Goal: Task Accomplishment & Management: Manage account settings

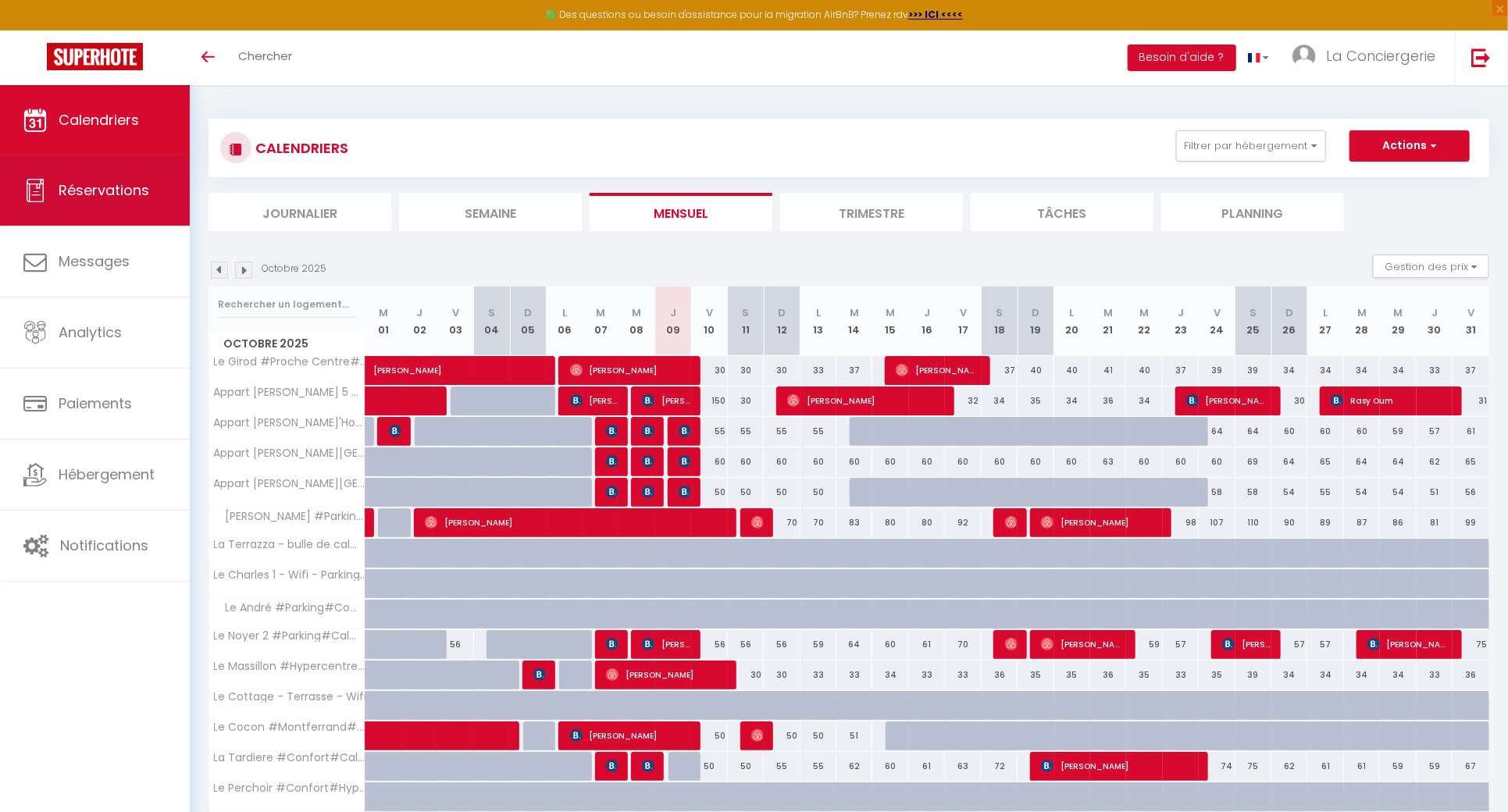
click at [67, 187] on span "Réservations" at bounding box center [104, 190] width 91 height 20
select select "not_cancelled"
select select
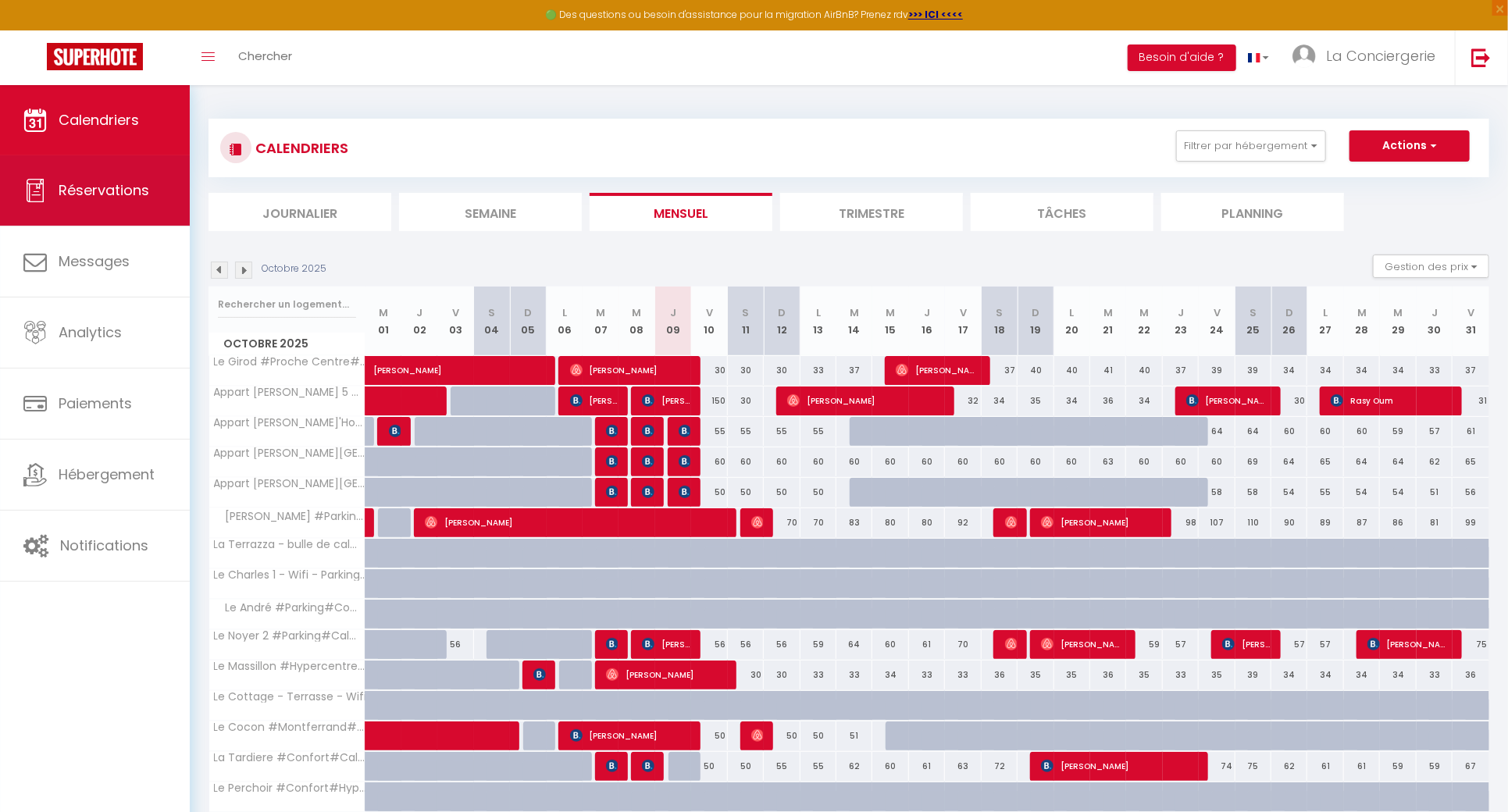
select select
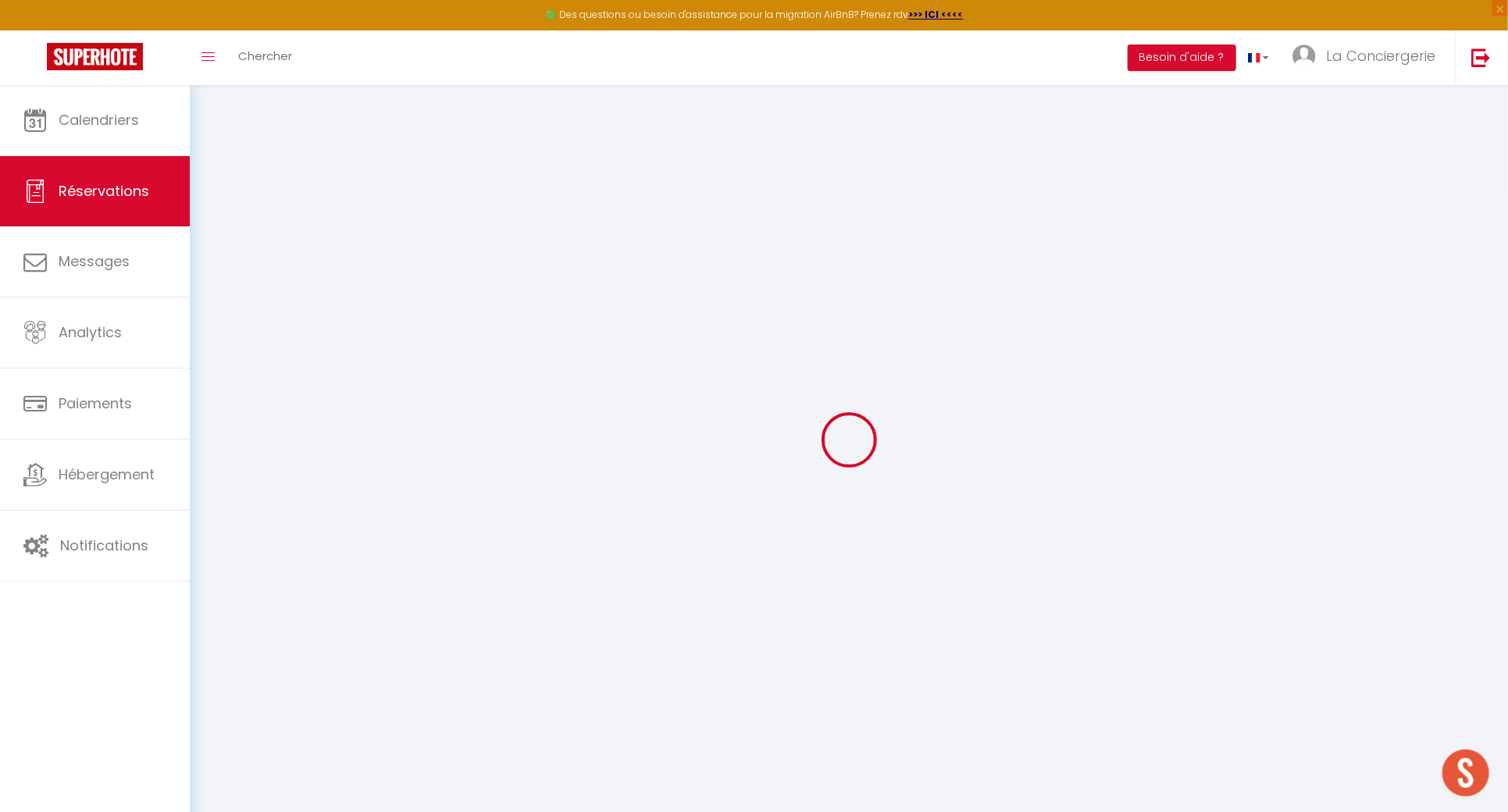
select select
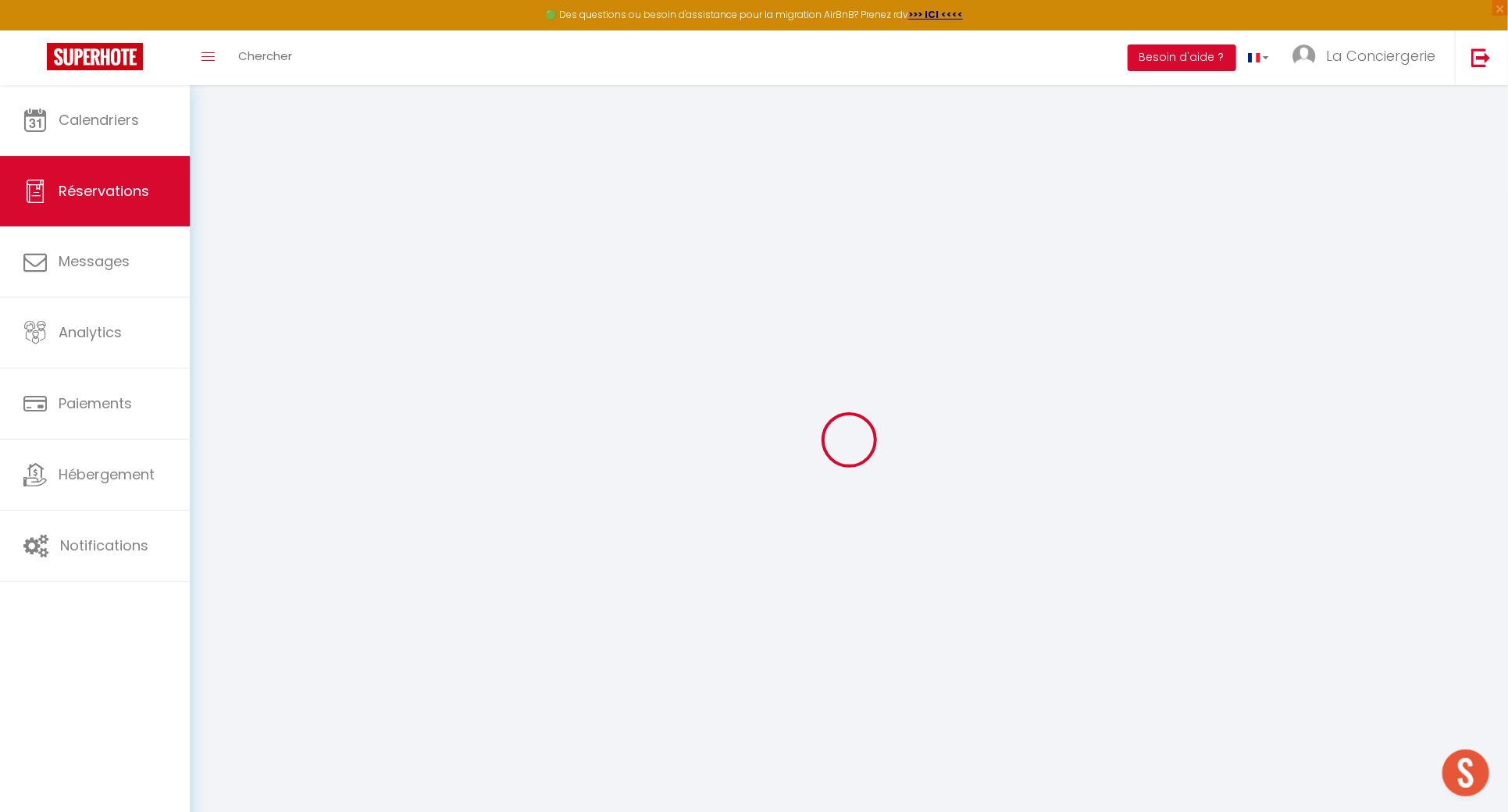
select select
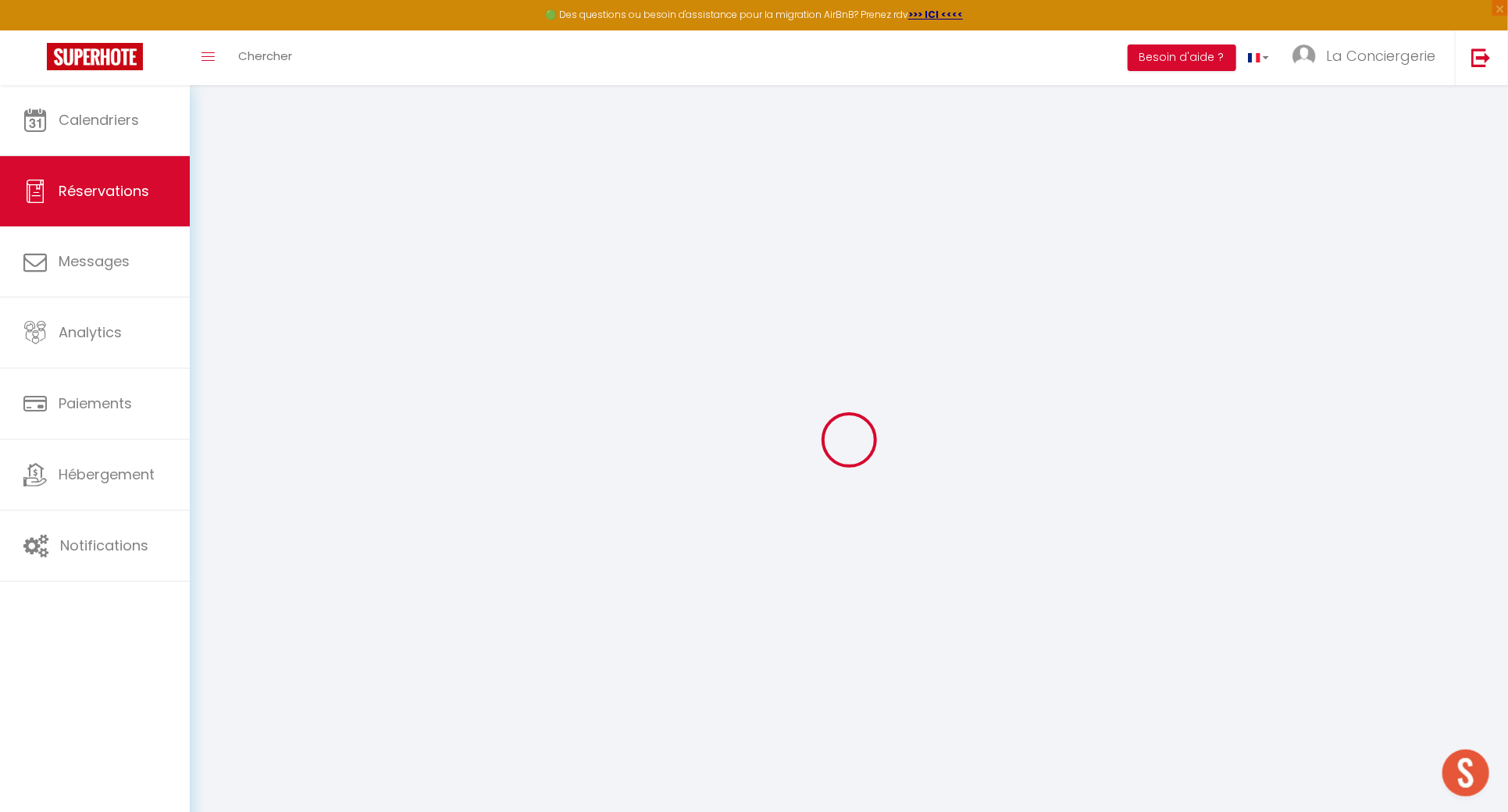
select select
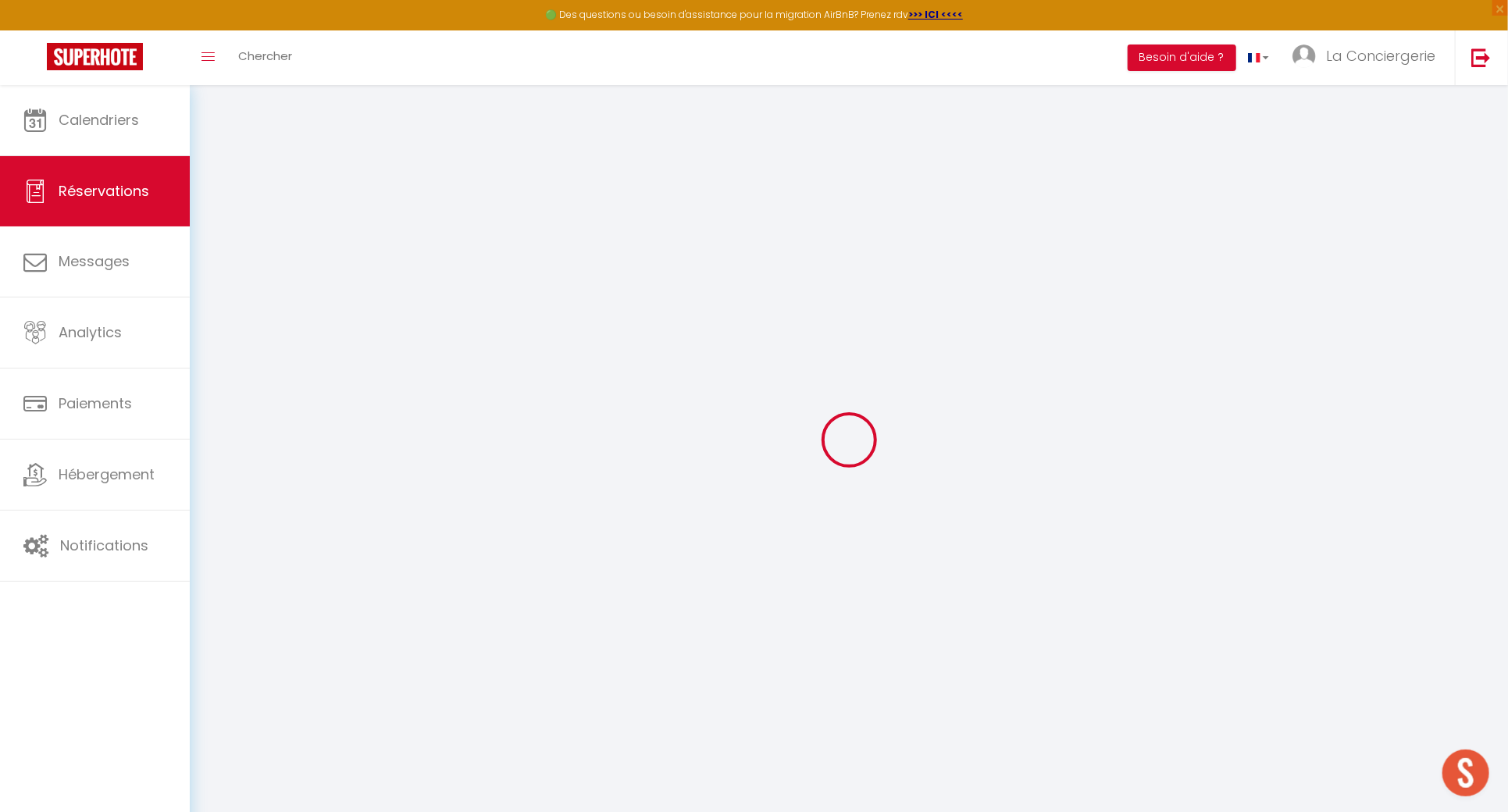
select select
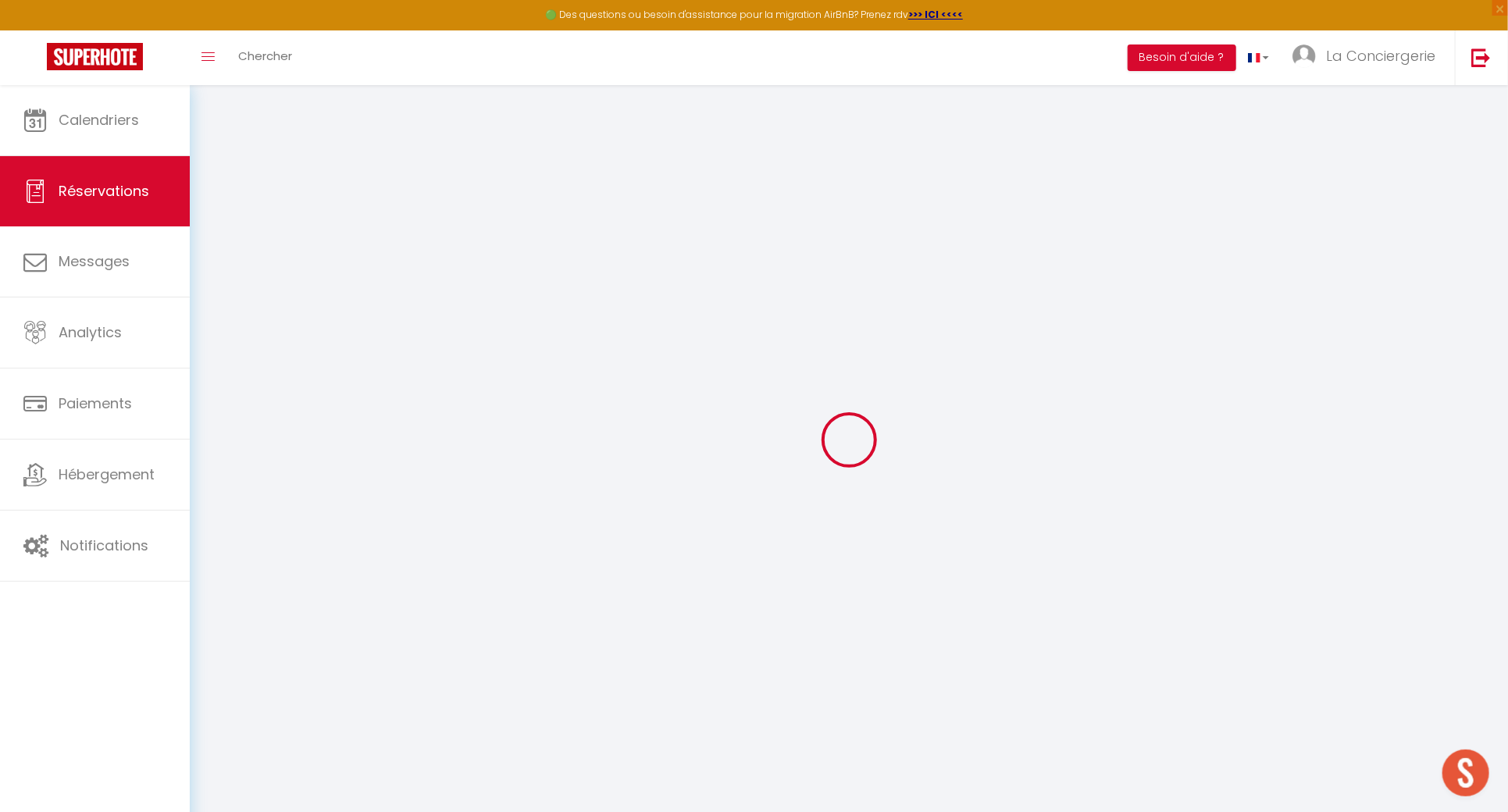
select select
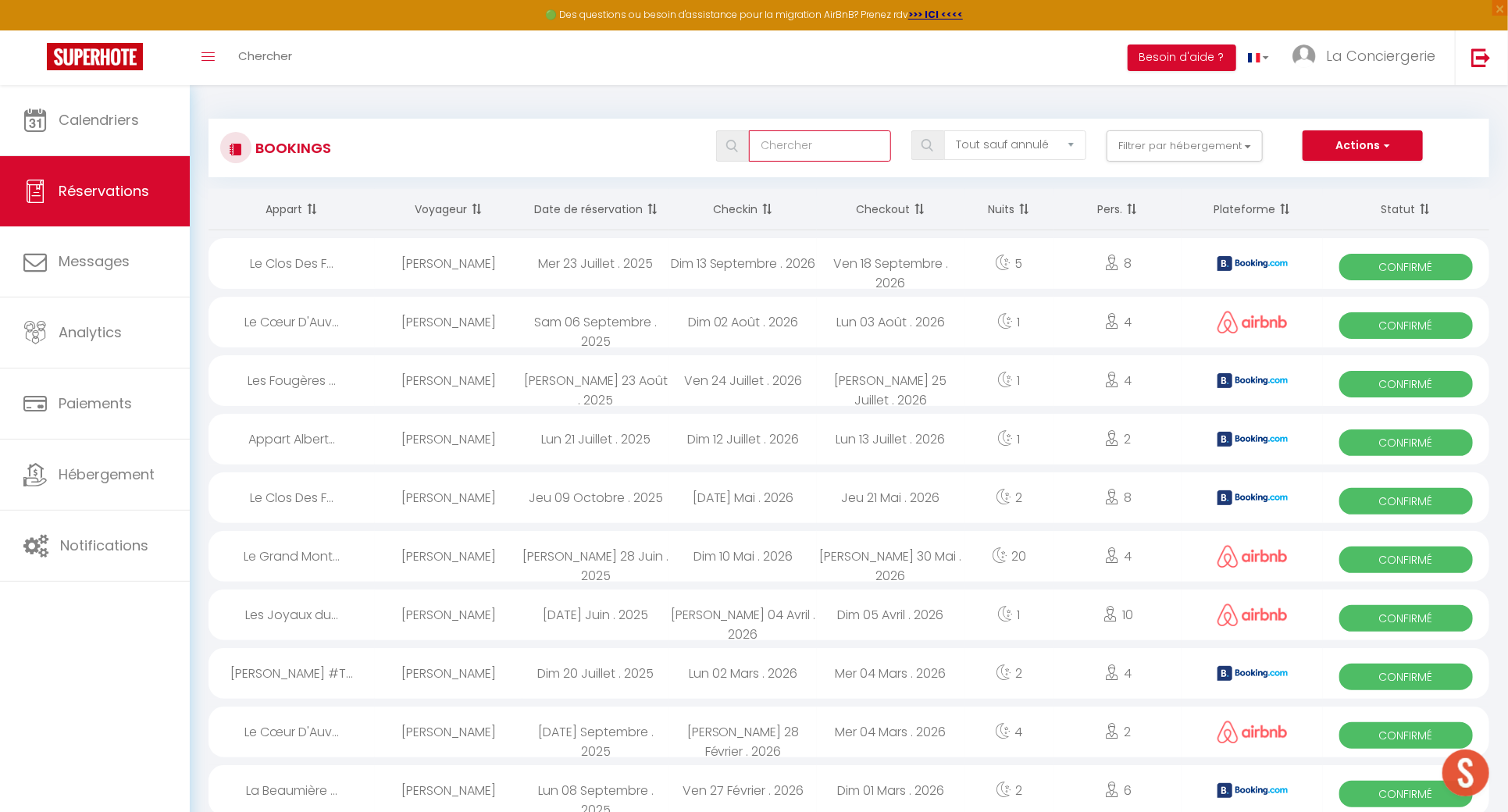
click at [870, 148] on input "text" at bounding box center [819, 146] width 142 height 31
type input "a"
select select
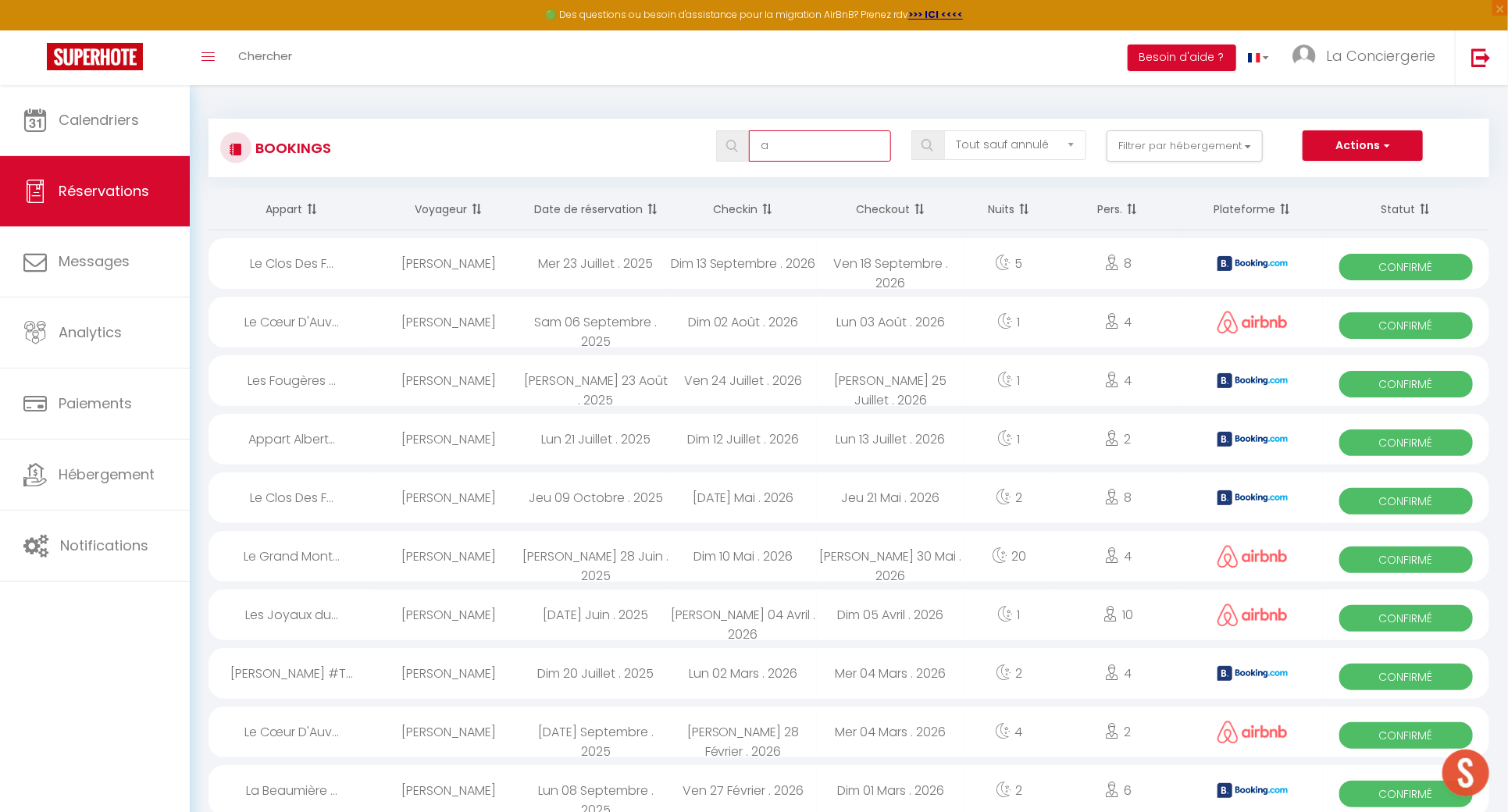
select select
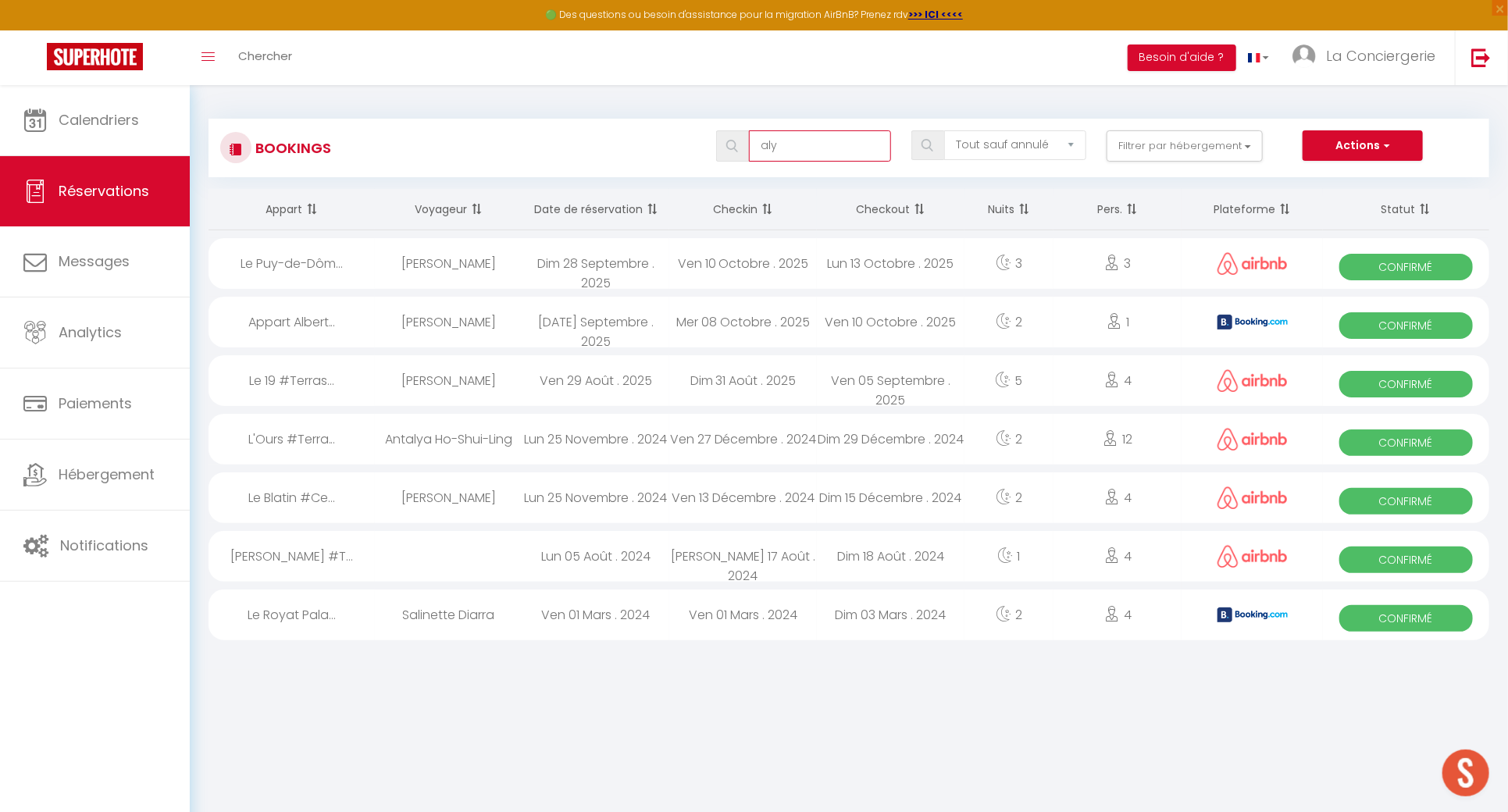
type input "aly"
click at [517, 267] on div "[PERSON_NAME]" at bounding box center [448, 264] width 147 height 51
select select "OK"
select select "0"
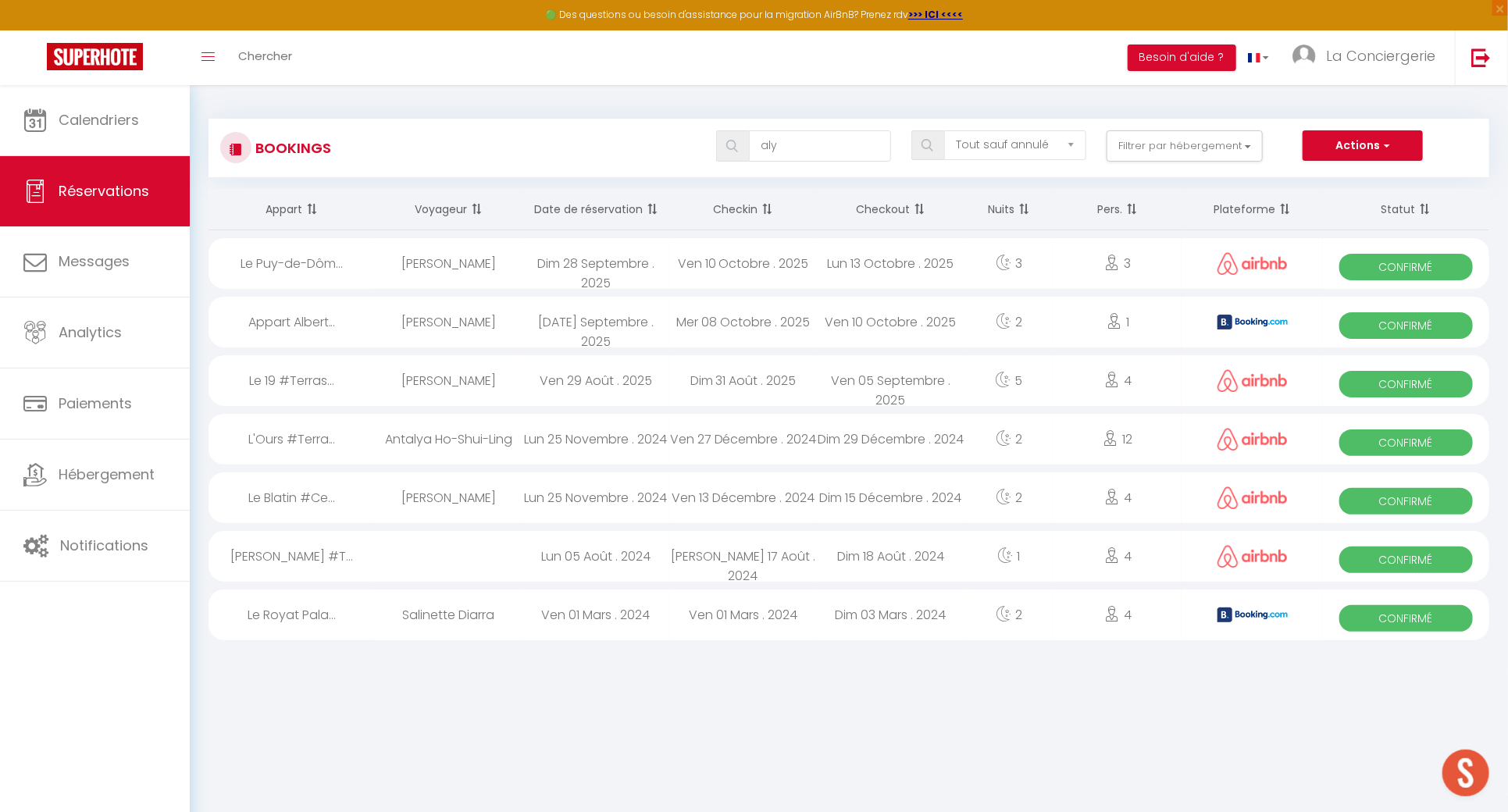
select select "0"
select select "1"
select select
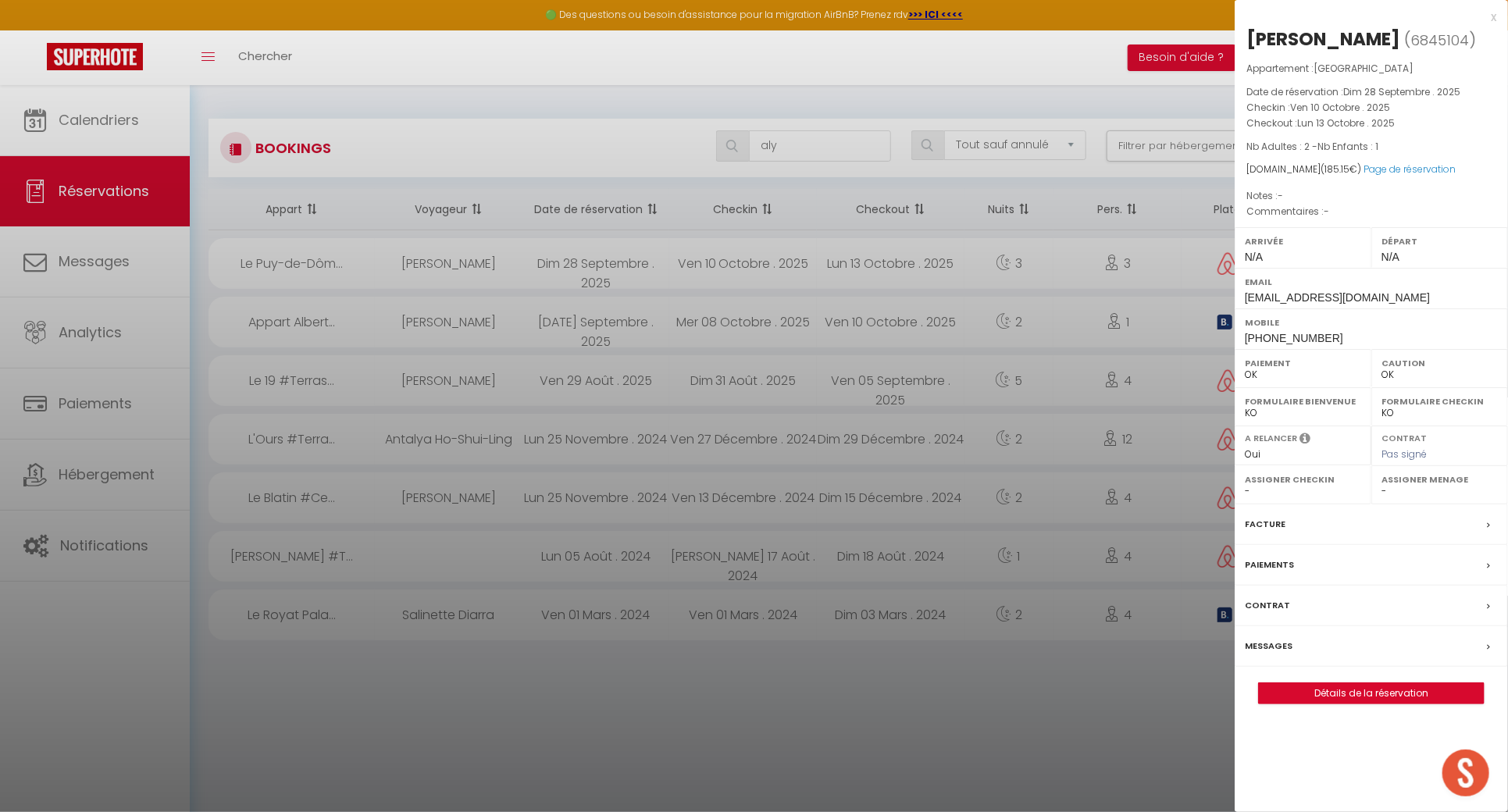
select select "38026"
click at [1258, 638] on label "Messages" at bounding box center [1269, 646] width 48 height 16
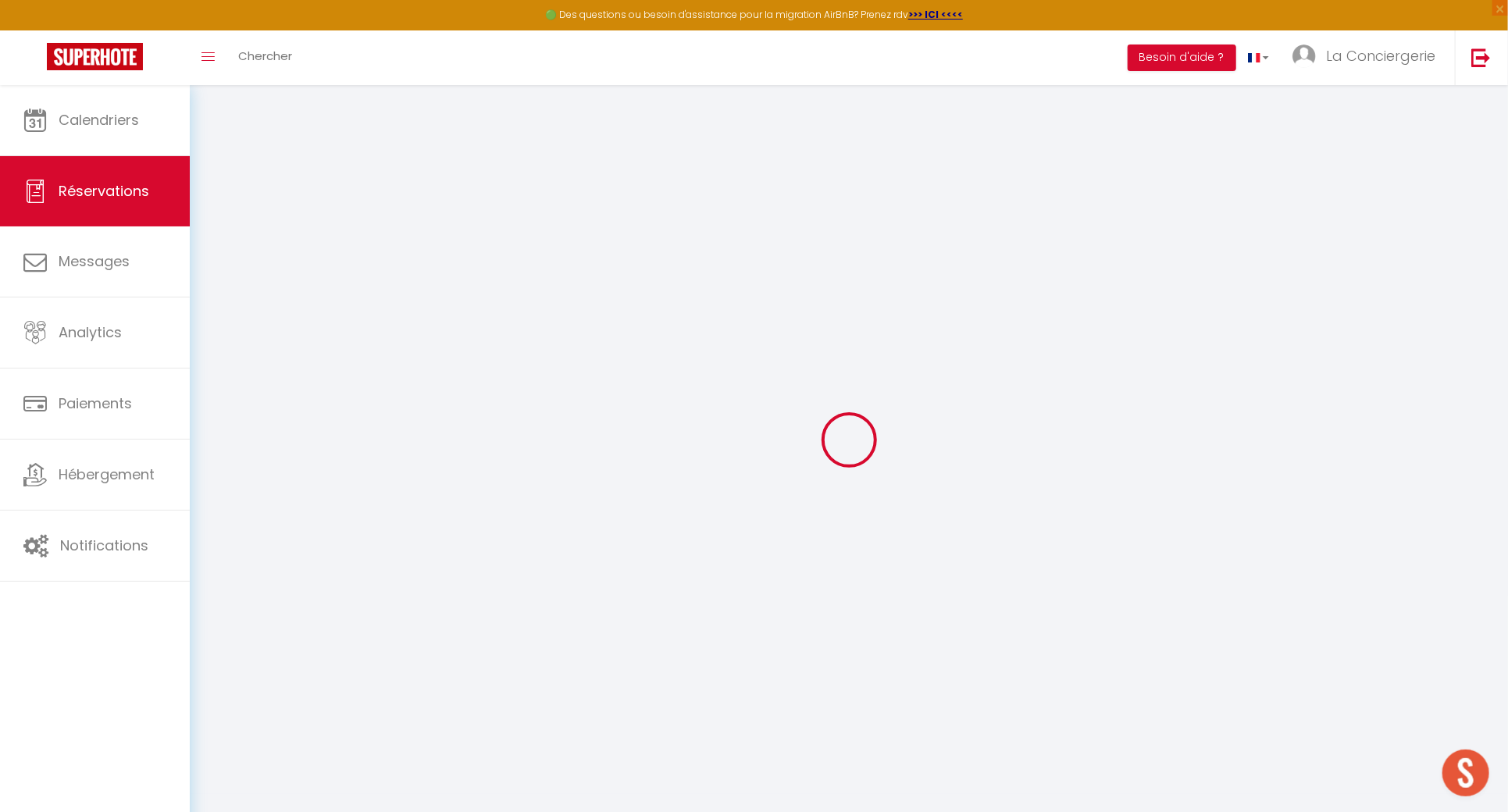
select select
checkbox input "false"
select select
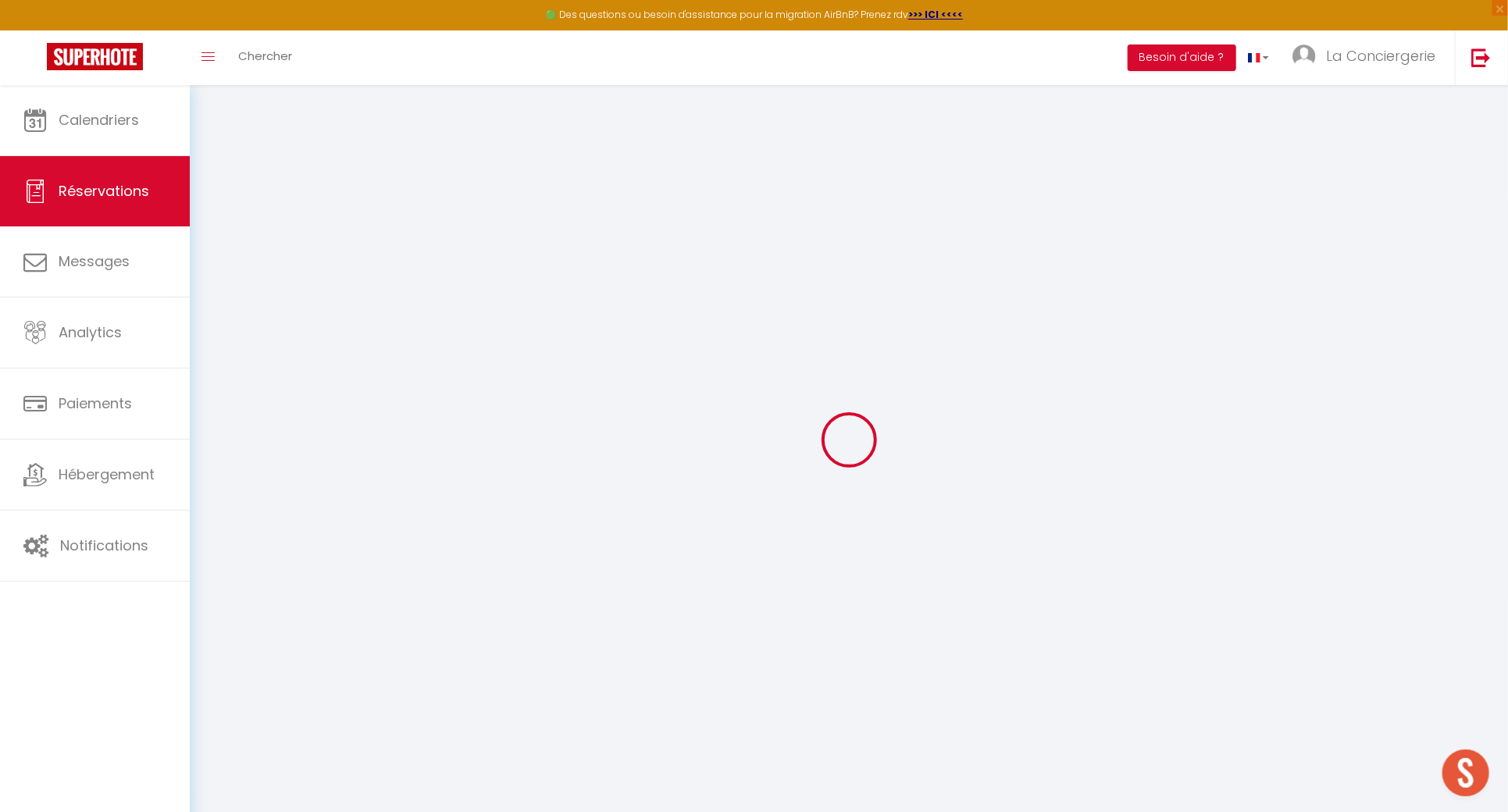
select select
checkbox input "false"
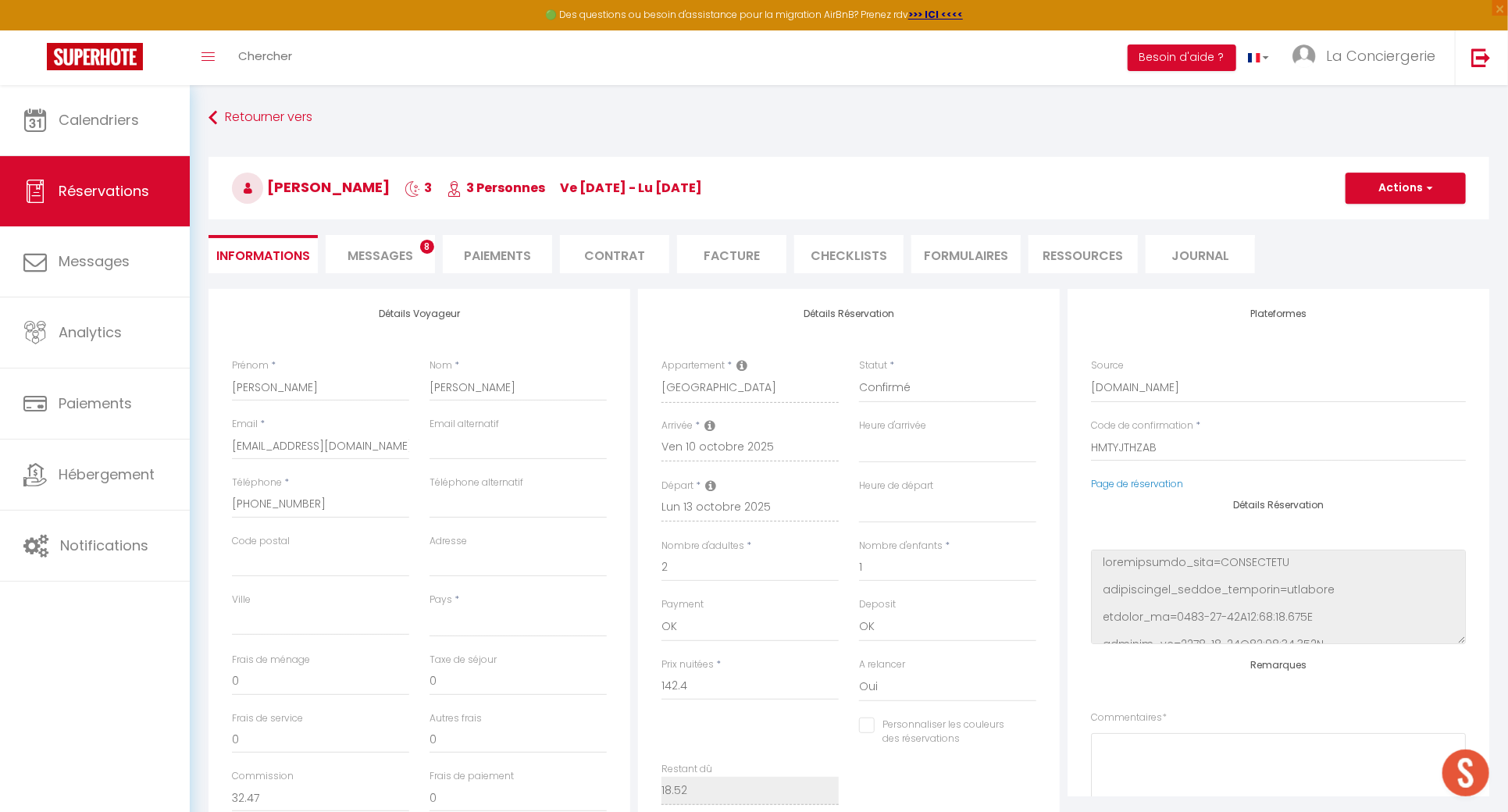
click at [420, 253] on li "Messages 8" at bounding box center [380, 254] width 110 height 38
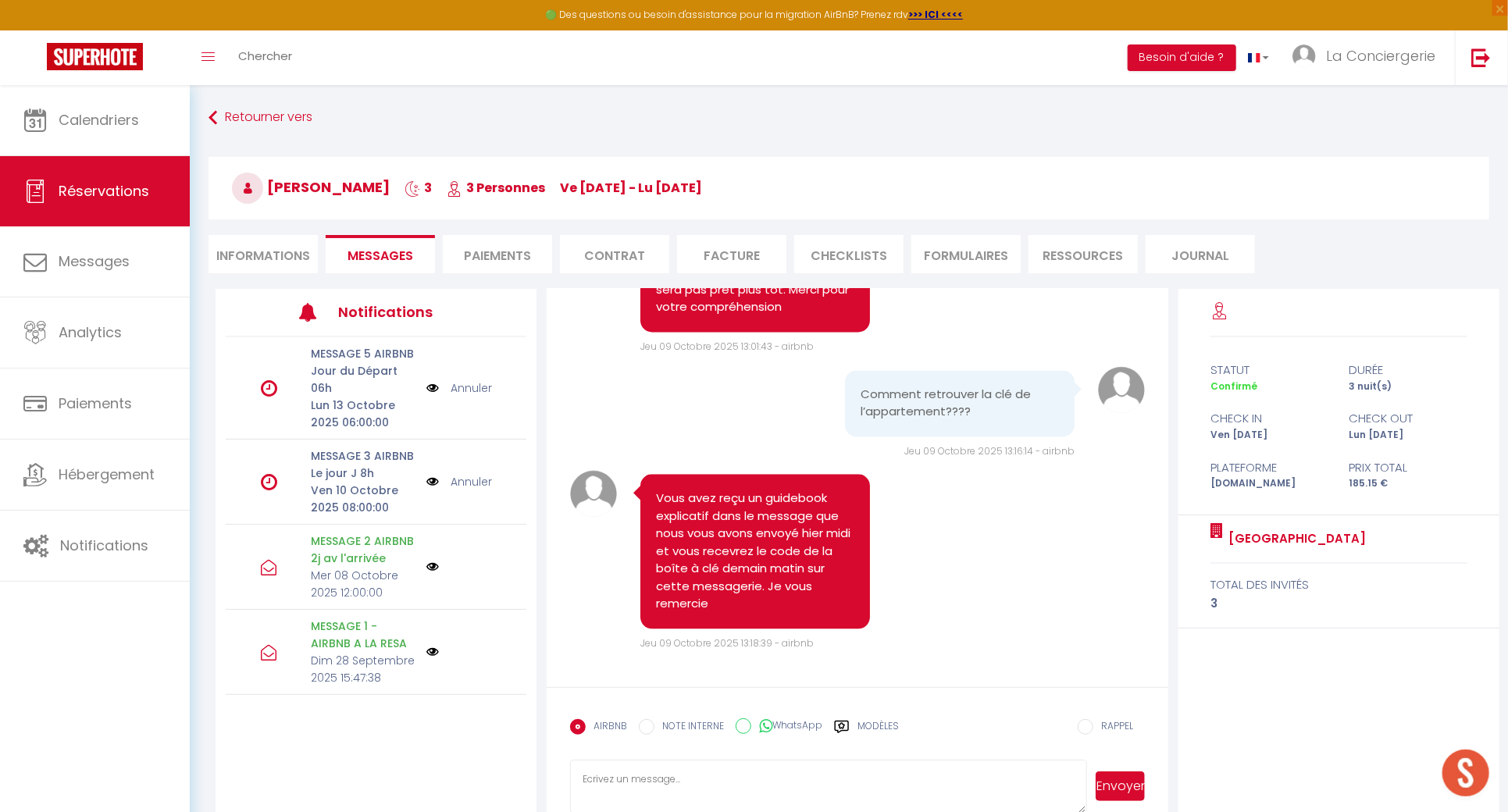
scroll to position [2256, 0]
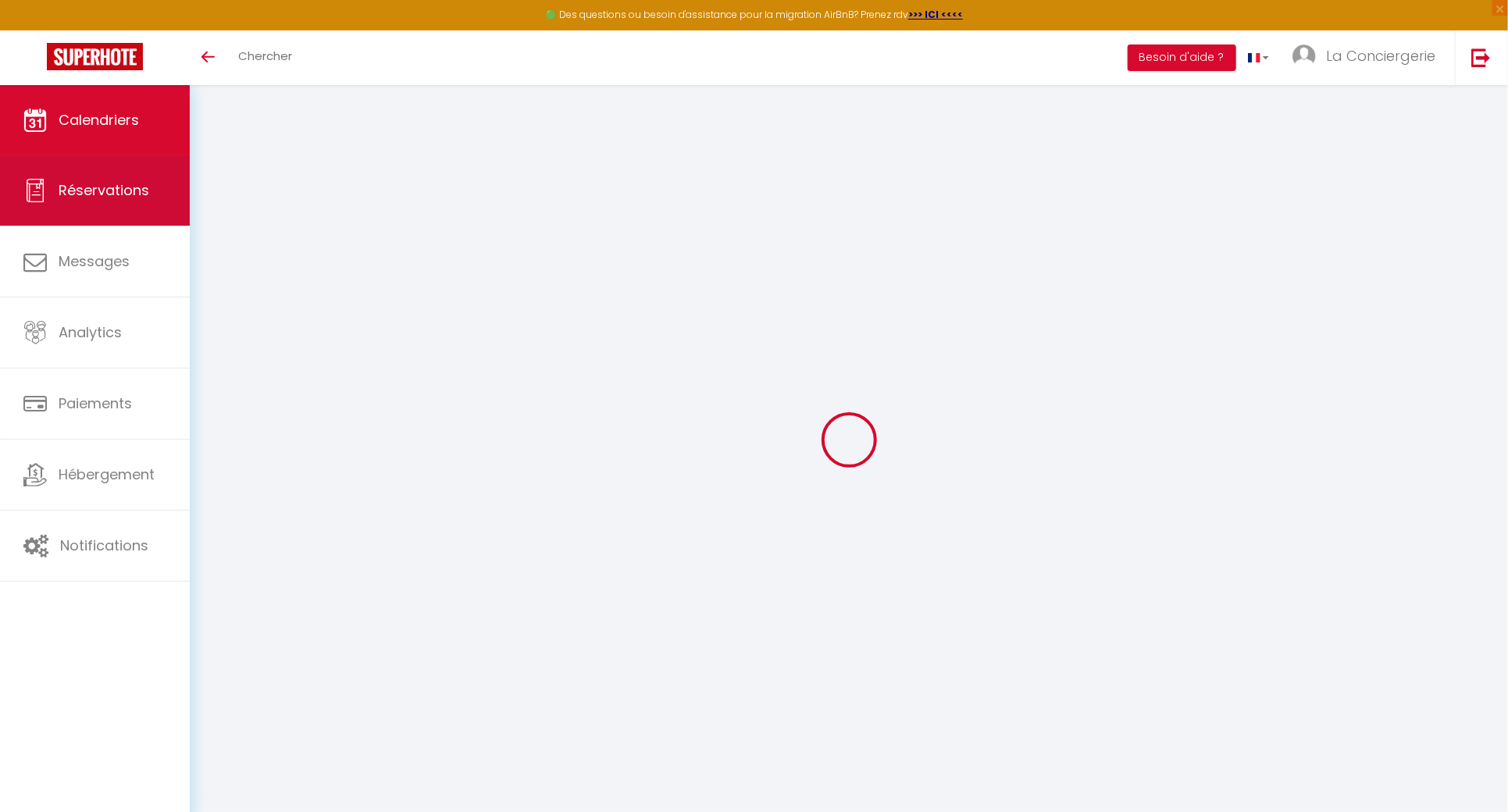
click at [138, 222] on link "Réservations" at bounding box center [95, 190] width 189 height 70
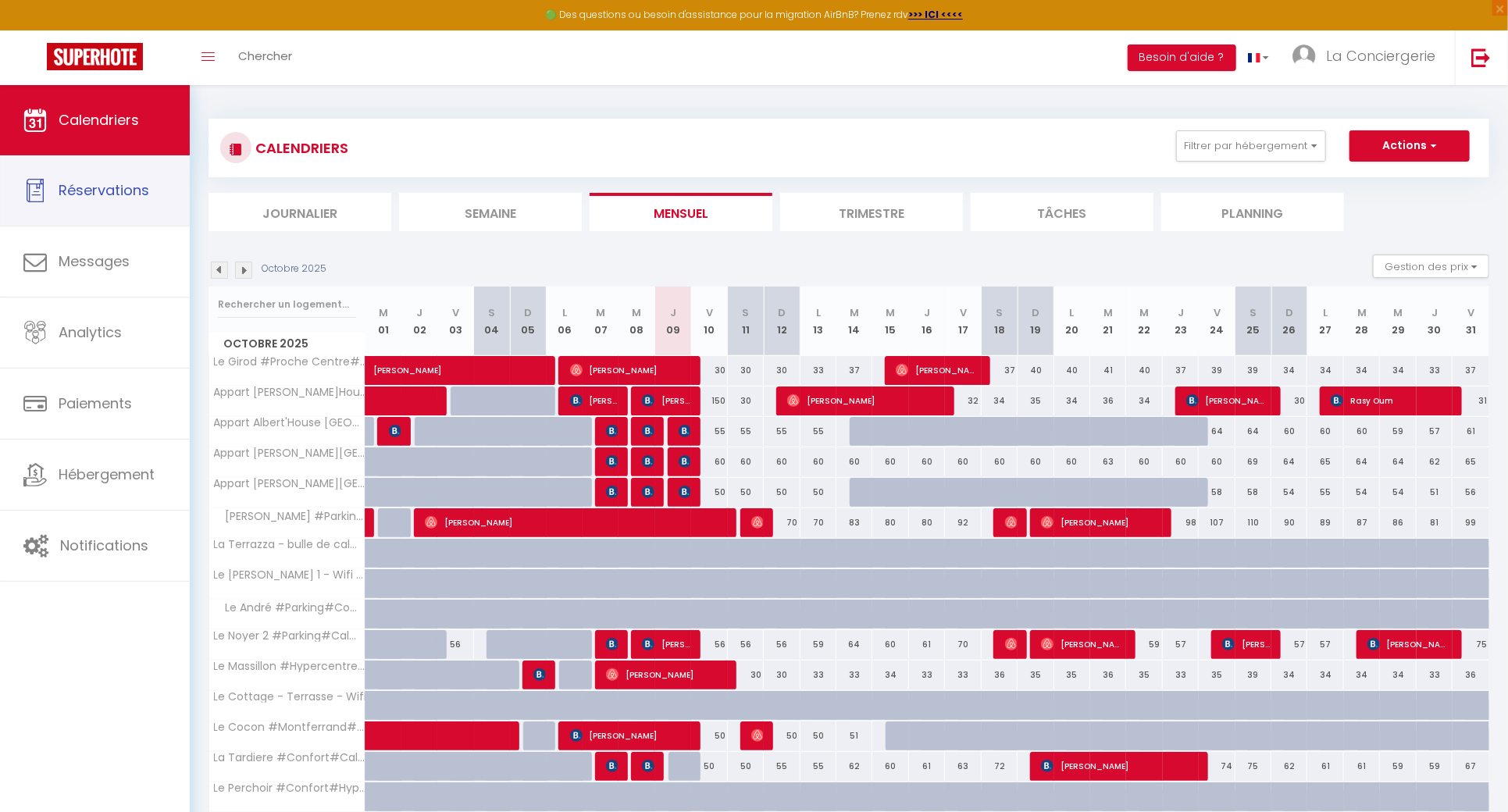
select select "not_cancelled"
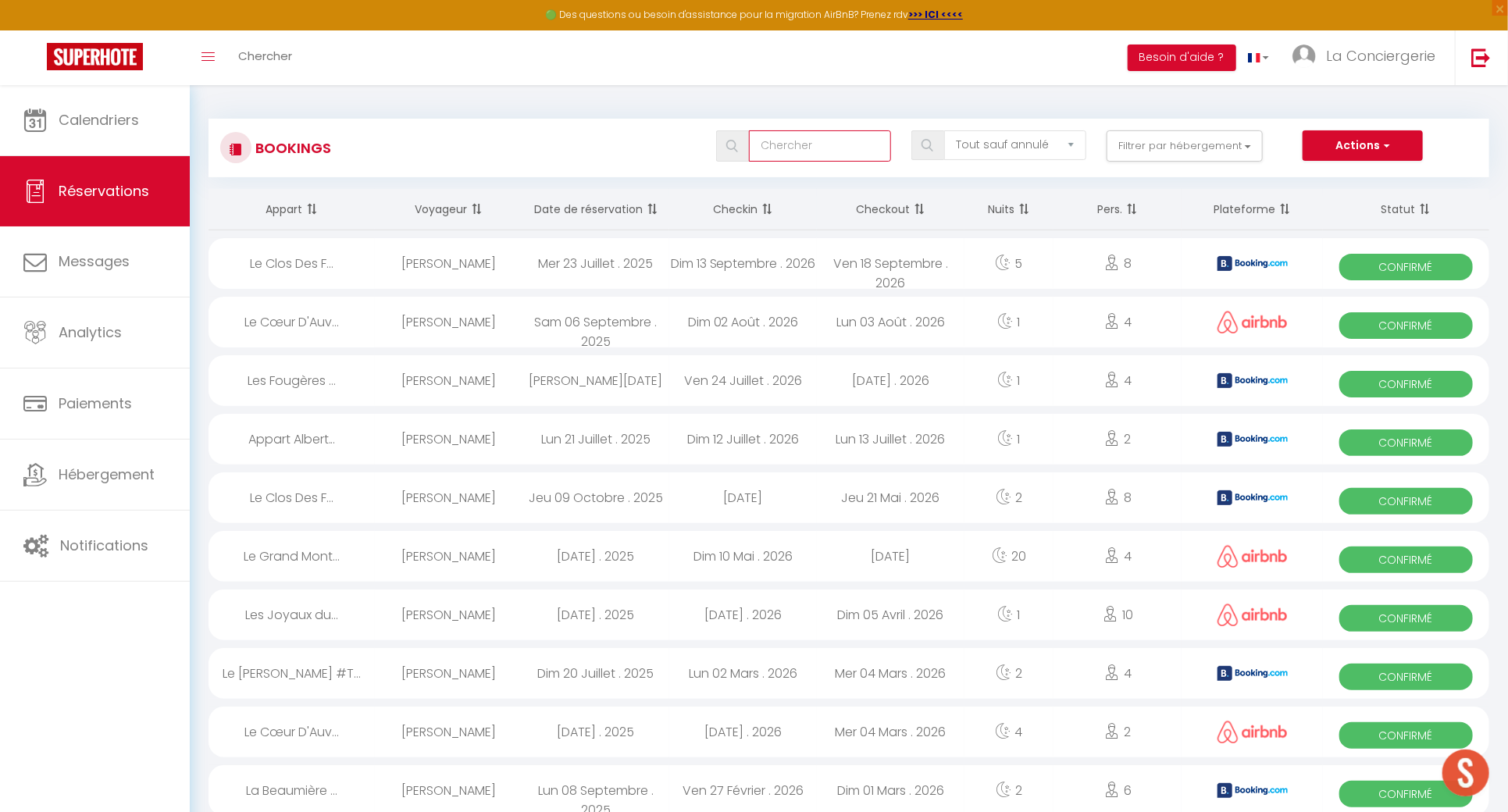
click at [866, 152] on input "text" at bounding box center [819, 146] width 142 height 31
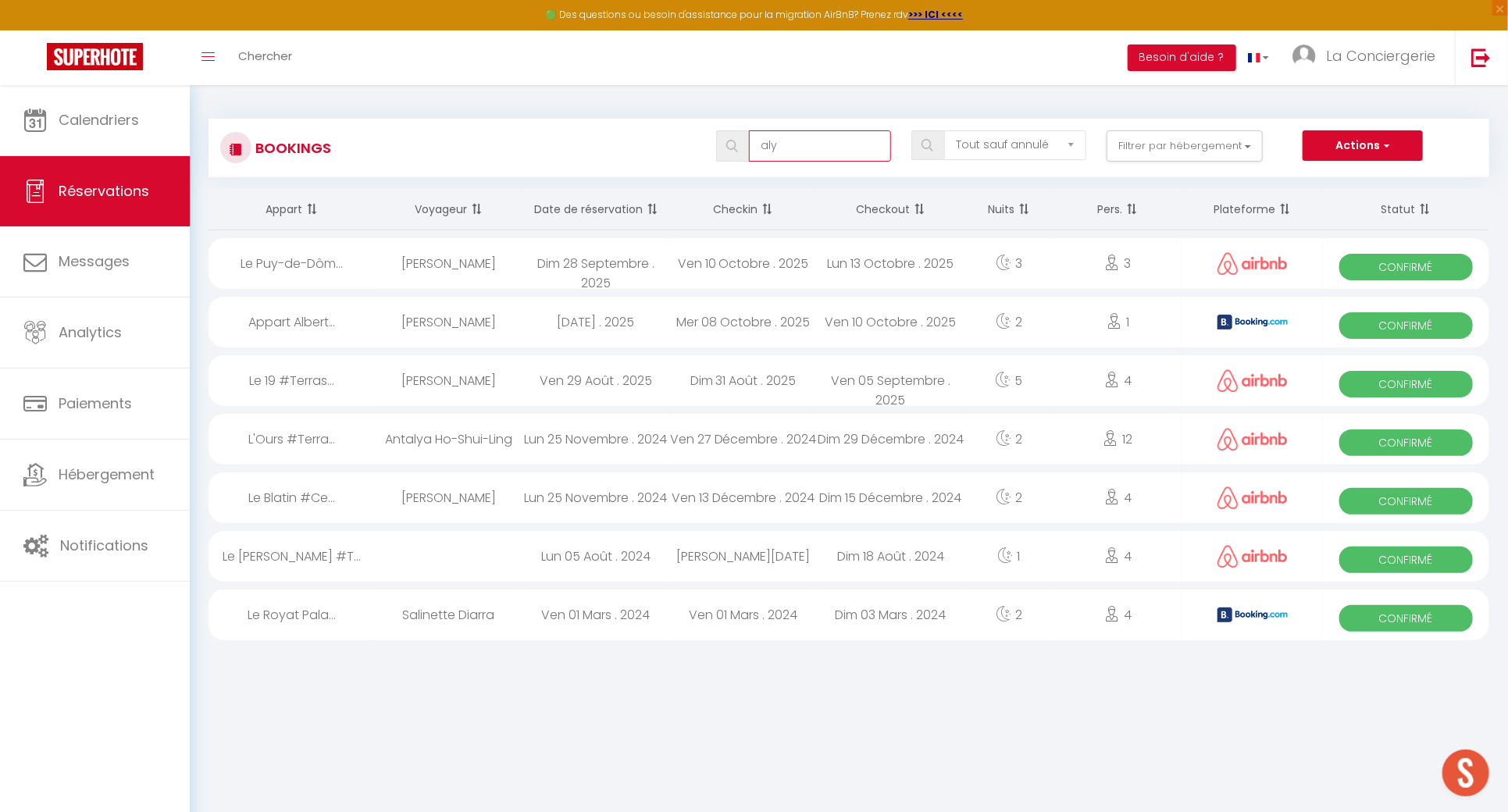
type input "aly"
click at [198, 114] on div "Bookings aly Tous les statuts Annulé Confirmé Non Confirmé Tout sauf annulé No …" at bounding box center [848, 377] width 1319 height 585
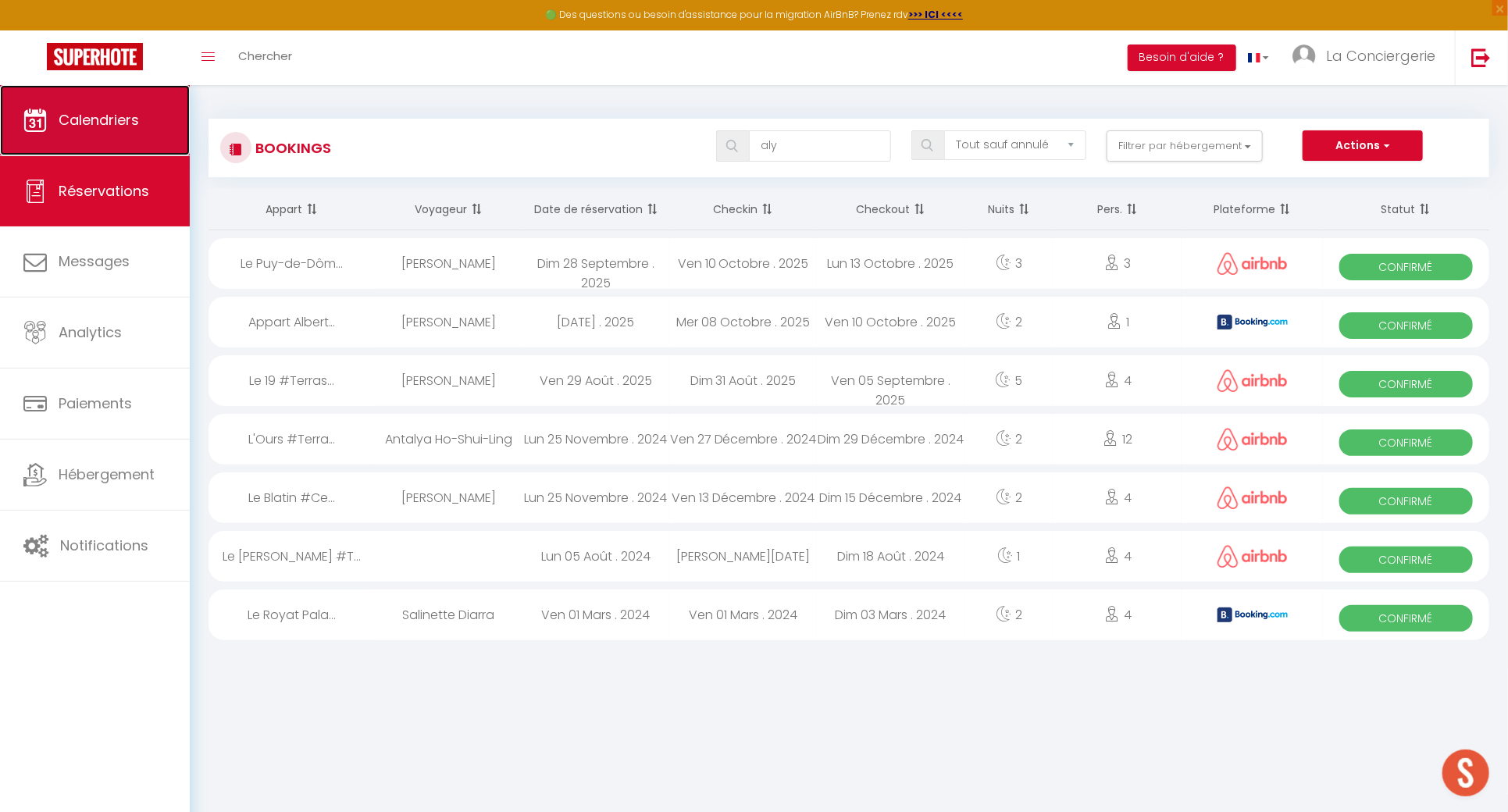
click at [166, 114] on link "Calendriers" at bounding box center [95, 119] width 189 height 70
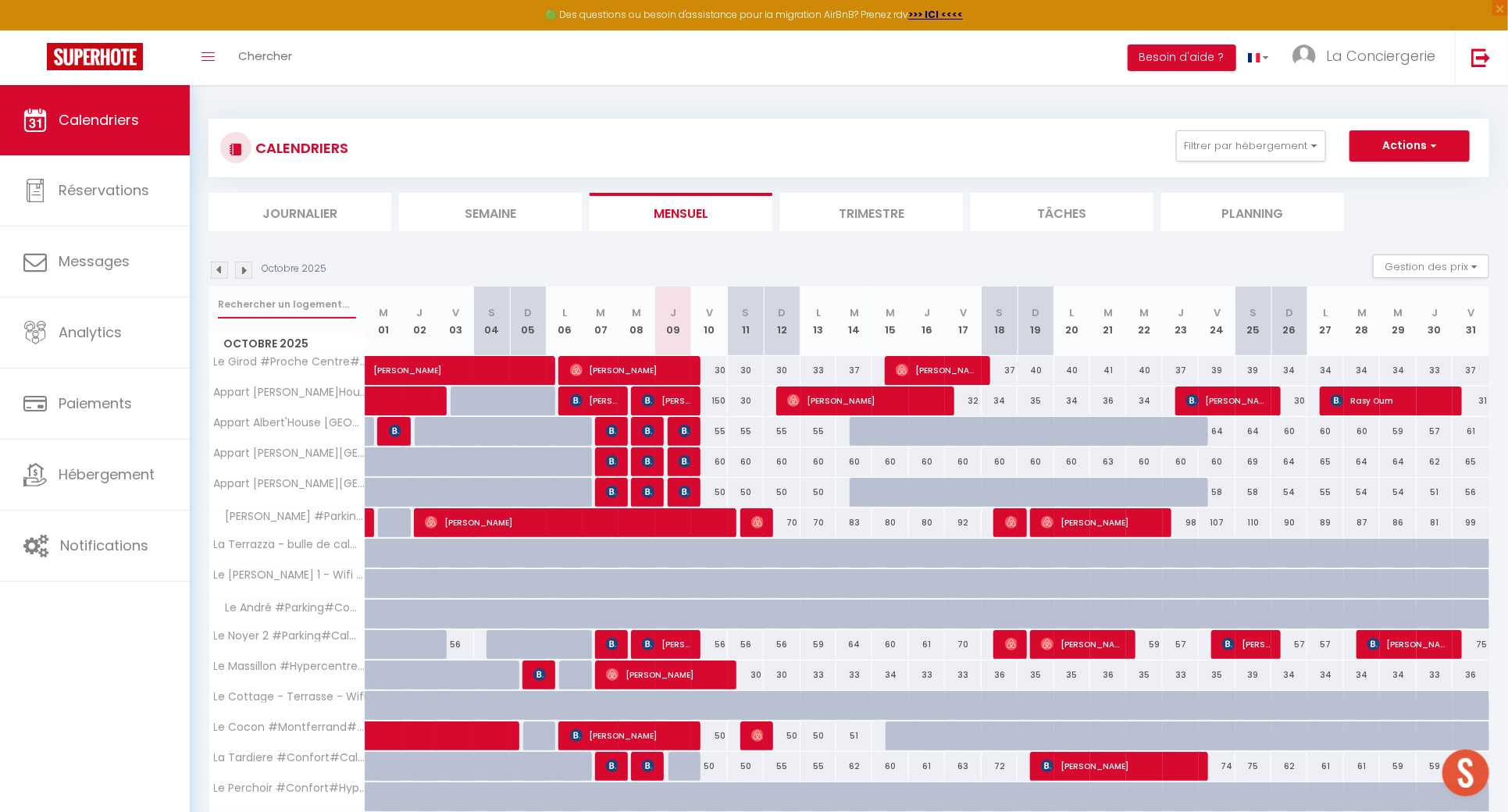
click at [276, 301] on input "text" at bounding box center [287, 305] width 138 height 28
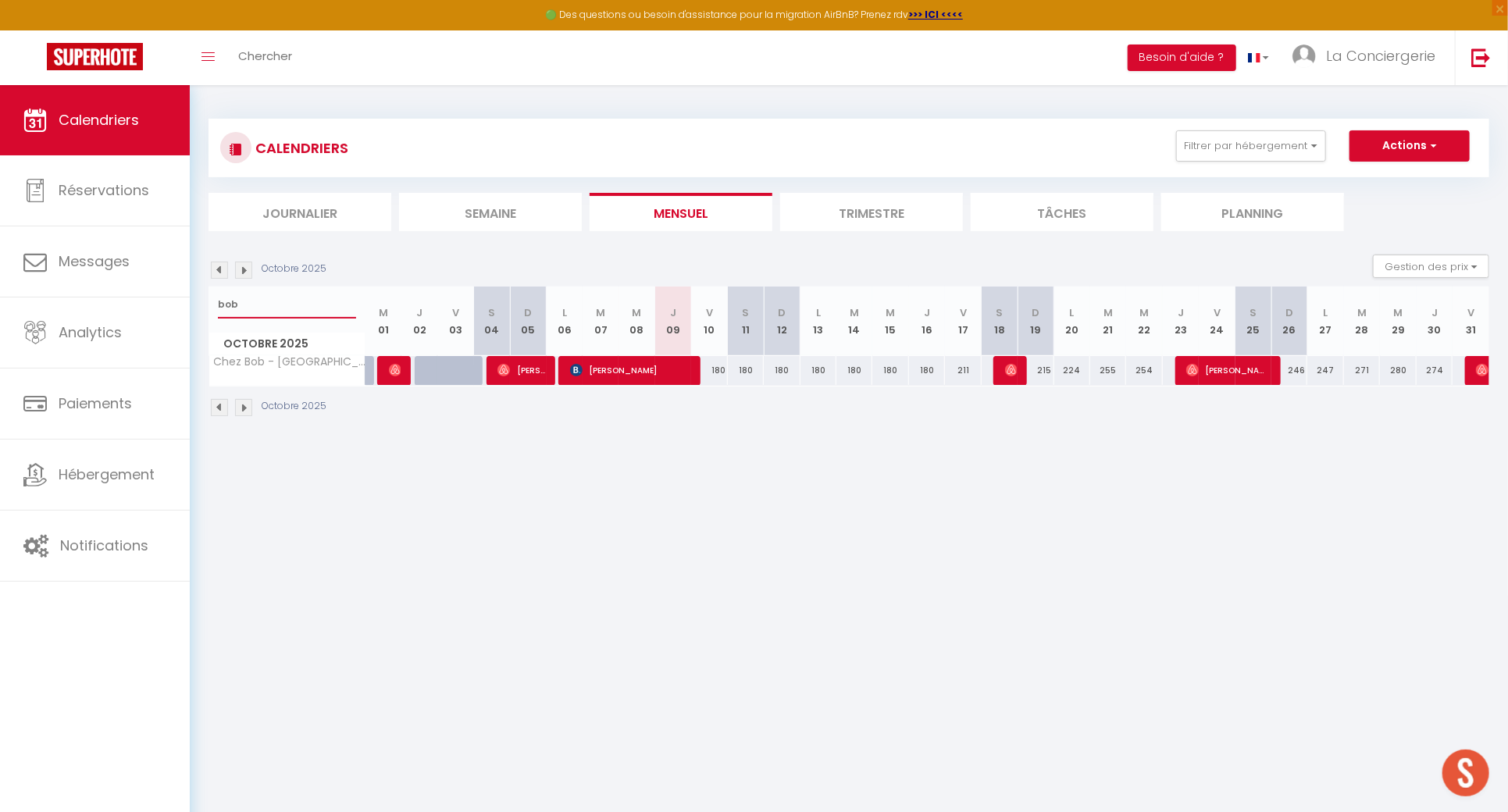
type input "bob"
